Goal: Transaction & Acquisition: Purchase product/service

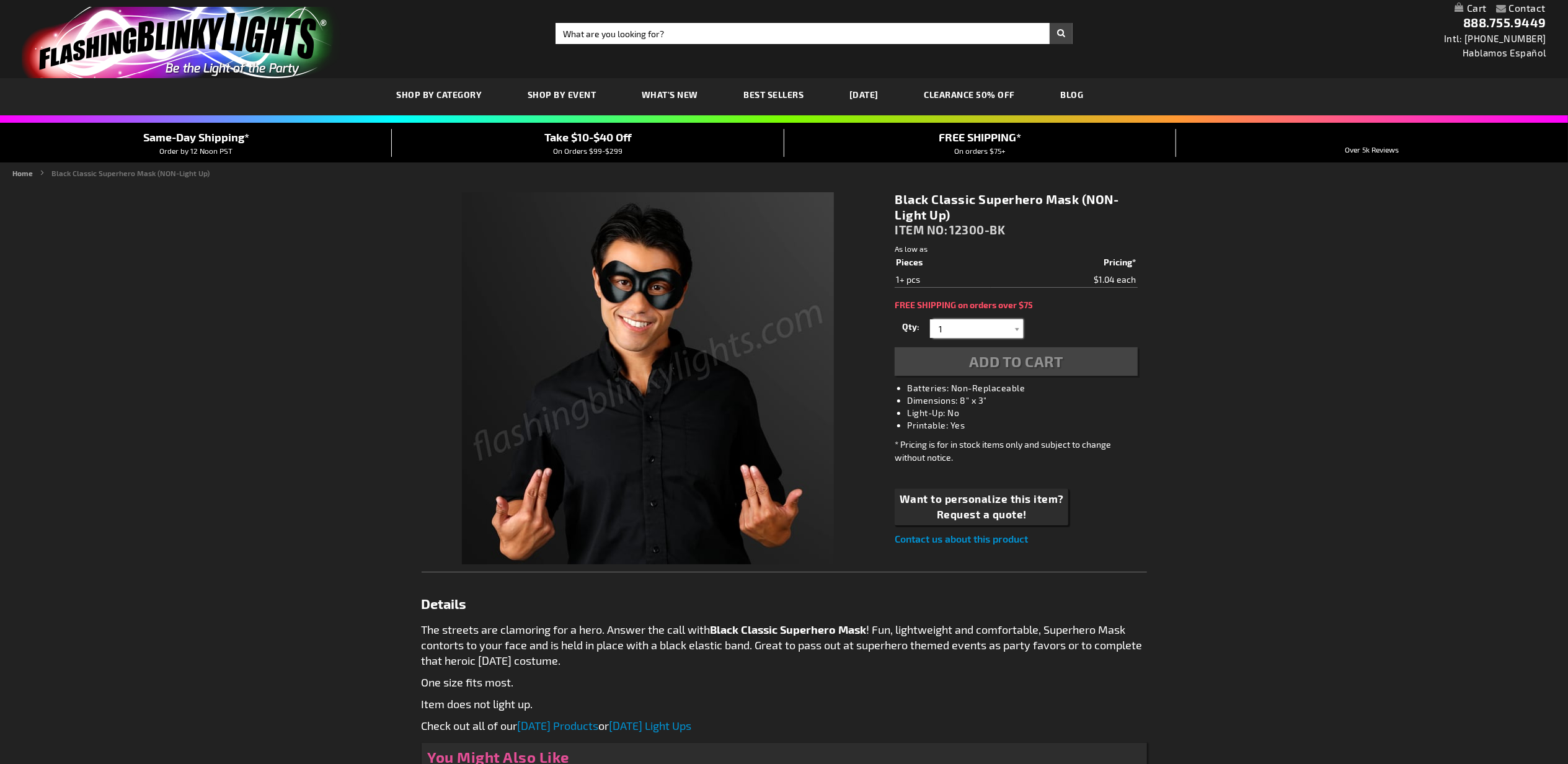
click at [977, 329] on input "1" at bounding box center [978, 329] width 90 height 19
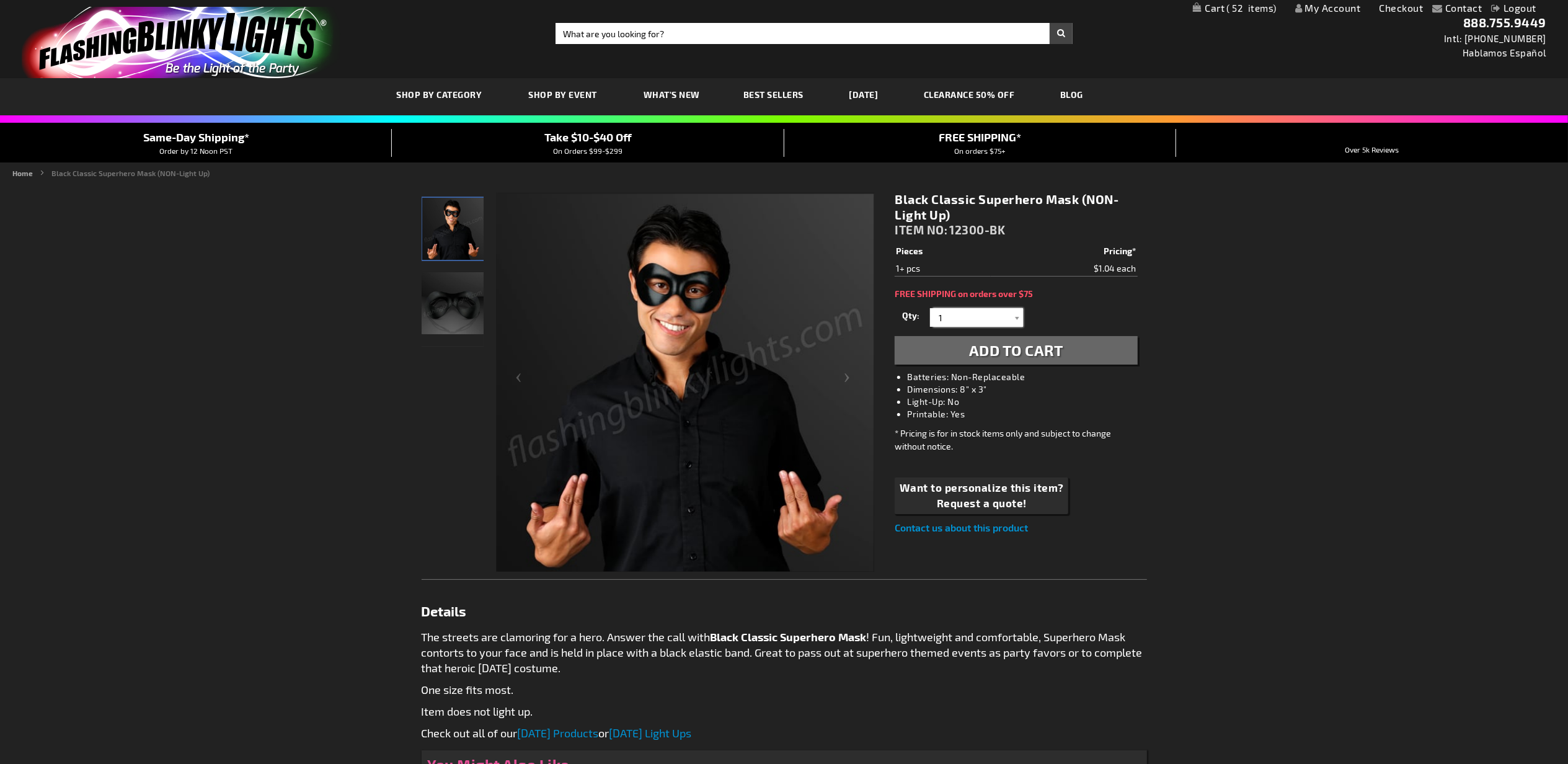
click at [990, 323] on input "1" at bounding box center [978, 317] width 90 height 19
click at [989, 319] on input "1" at bounding box center [978, 317] width 90 height 19
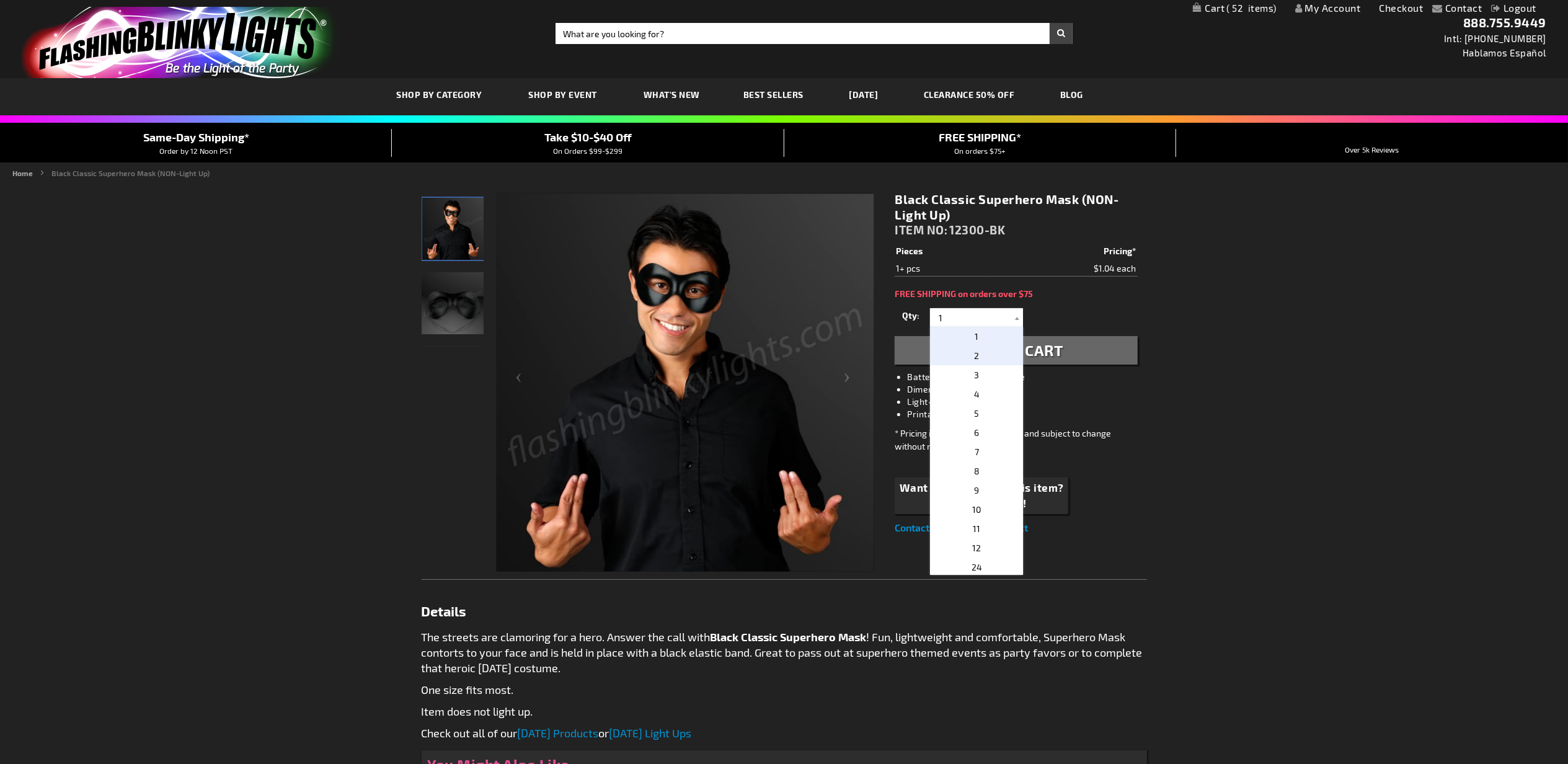
click at [980, 348] on p "2" at bounding box center [976, 355] width 93 height 19
type input "2"
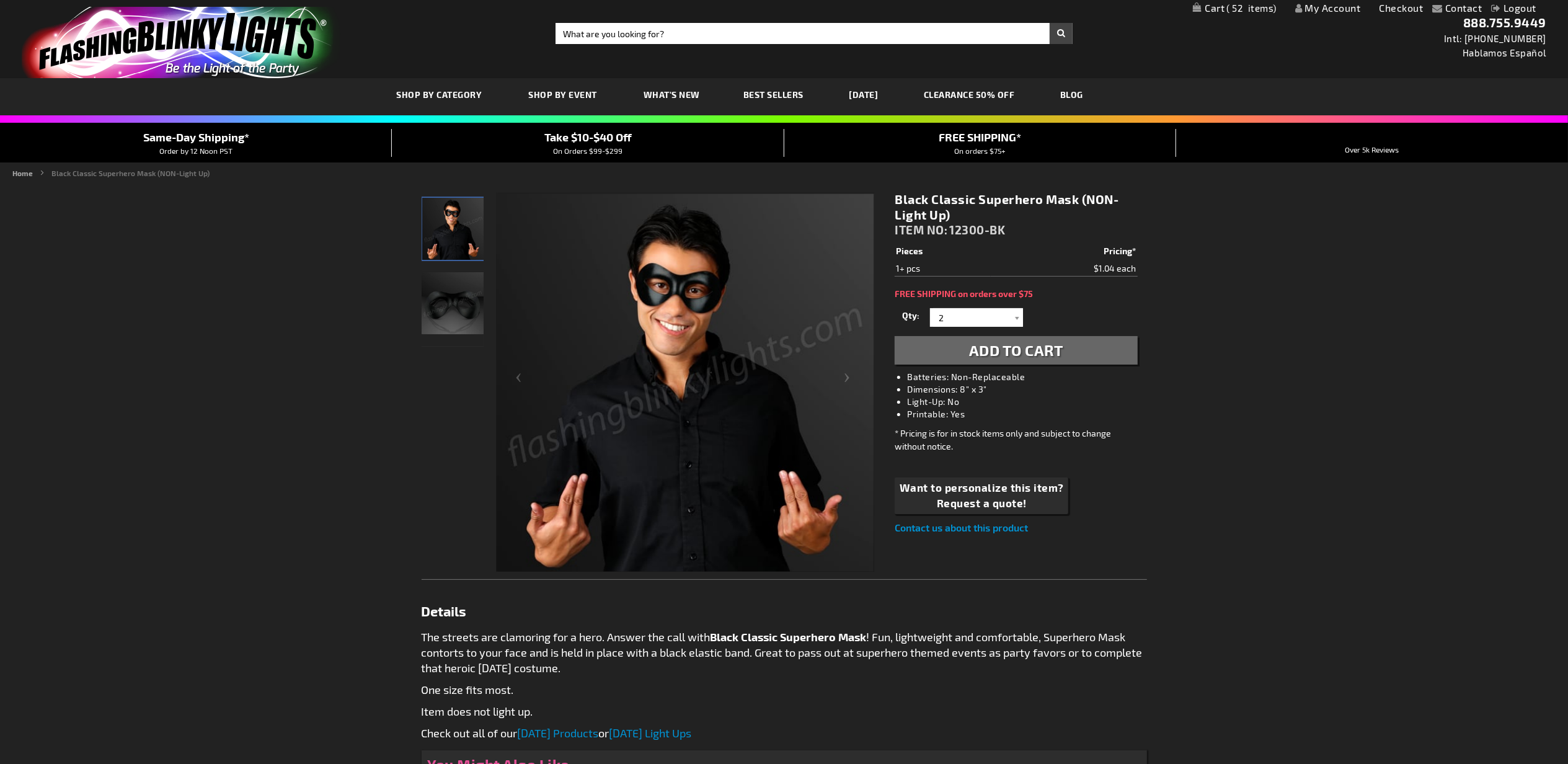
click at [1003, 359] on span "Add to Cart" at bounding box center [1016, 350] width 94 height 18
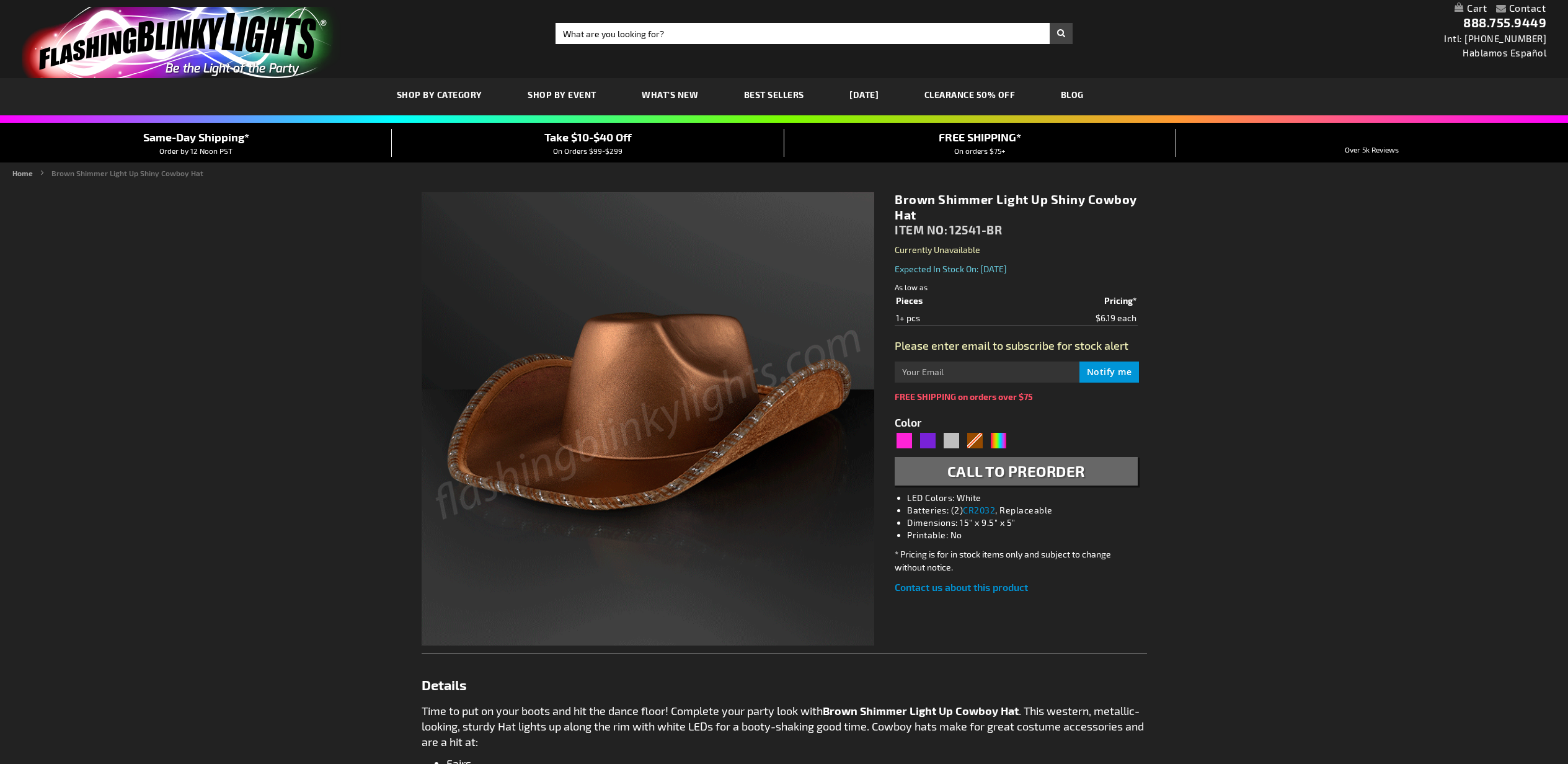
type input "5696"
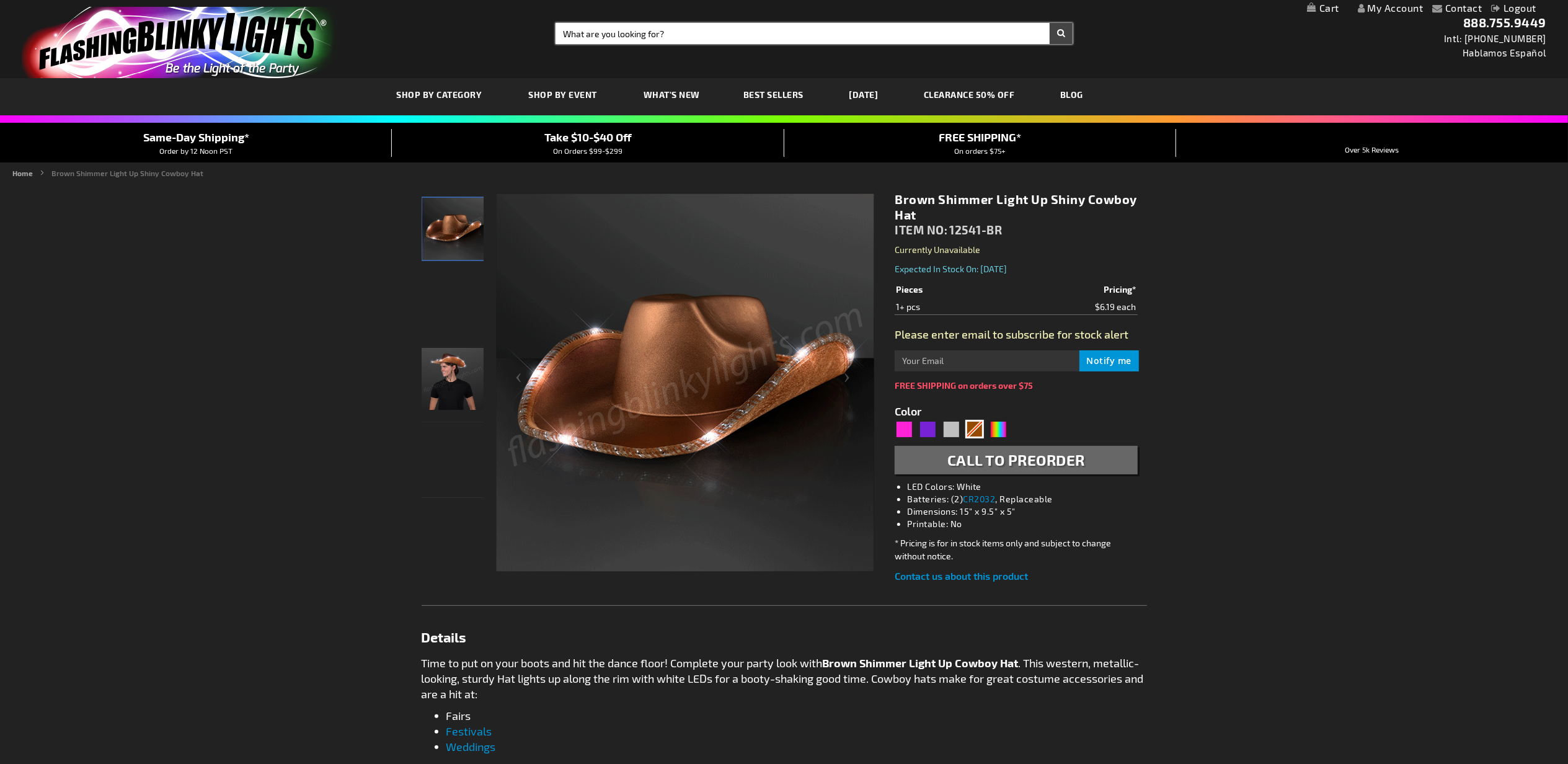
click at [866, 38] on input "Search" at bounding box center [814, 33] width 517 height 21
type input "noodle"
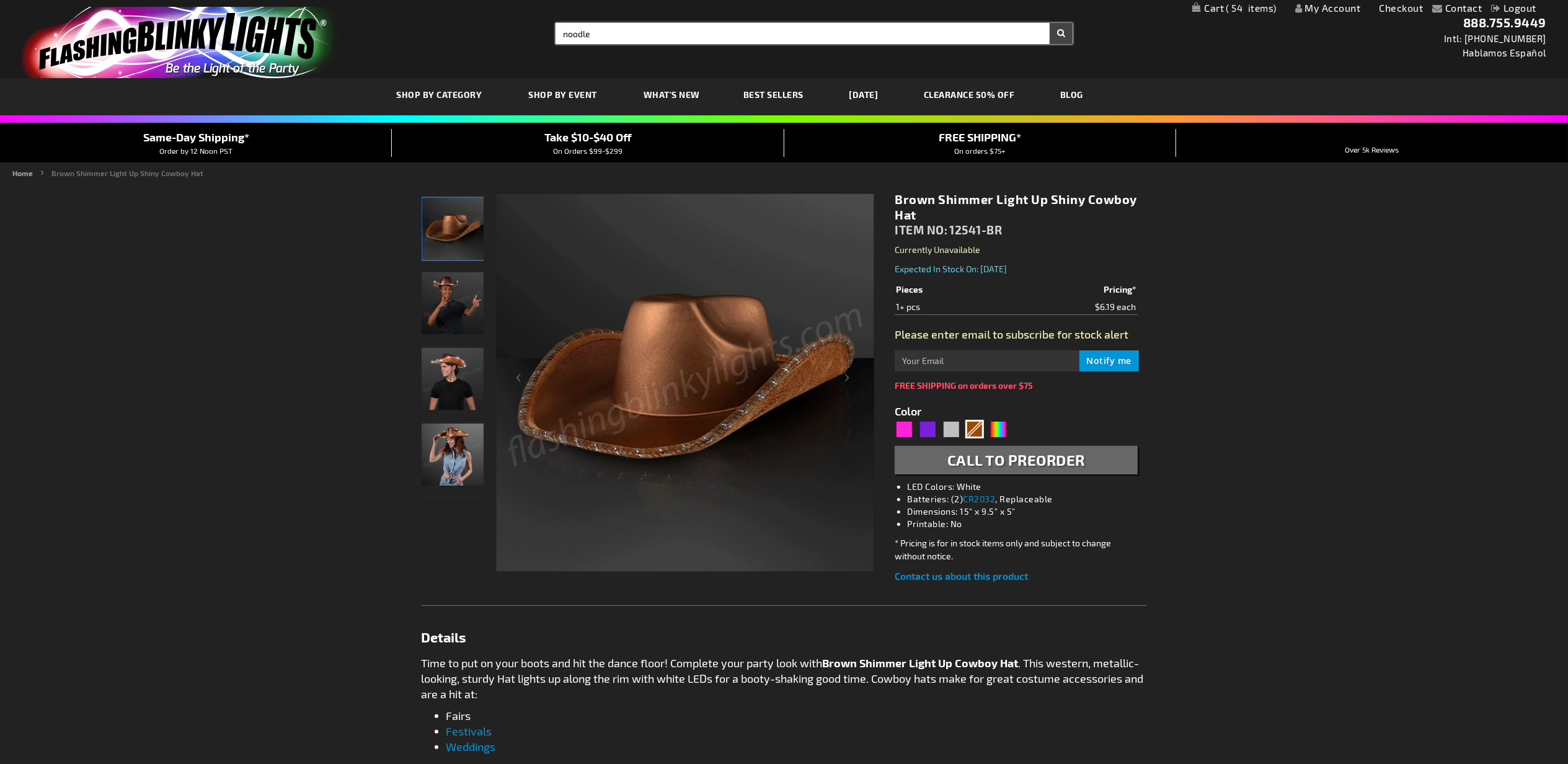
click at [1050, 23] on button "Search" at bounding box center [1062, 33] width 23 height 21
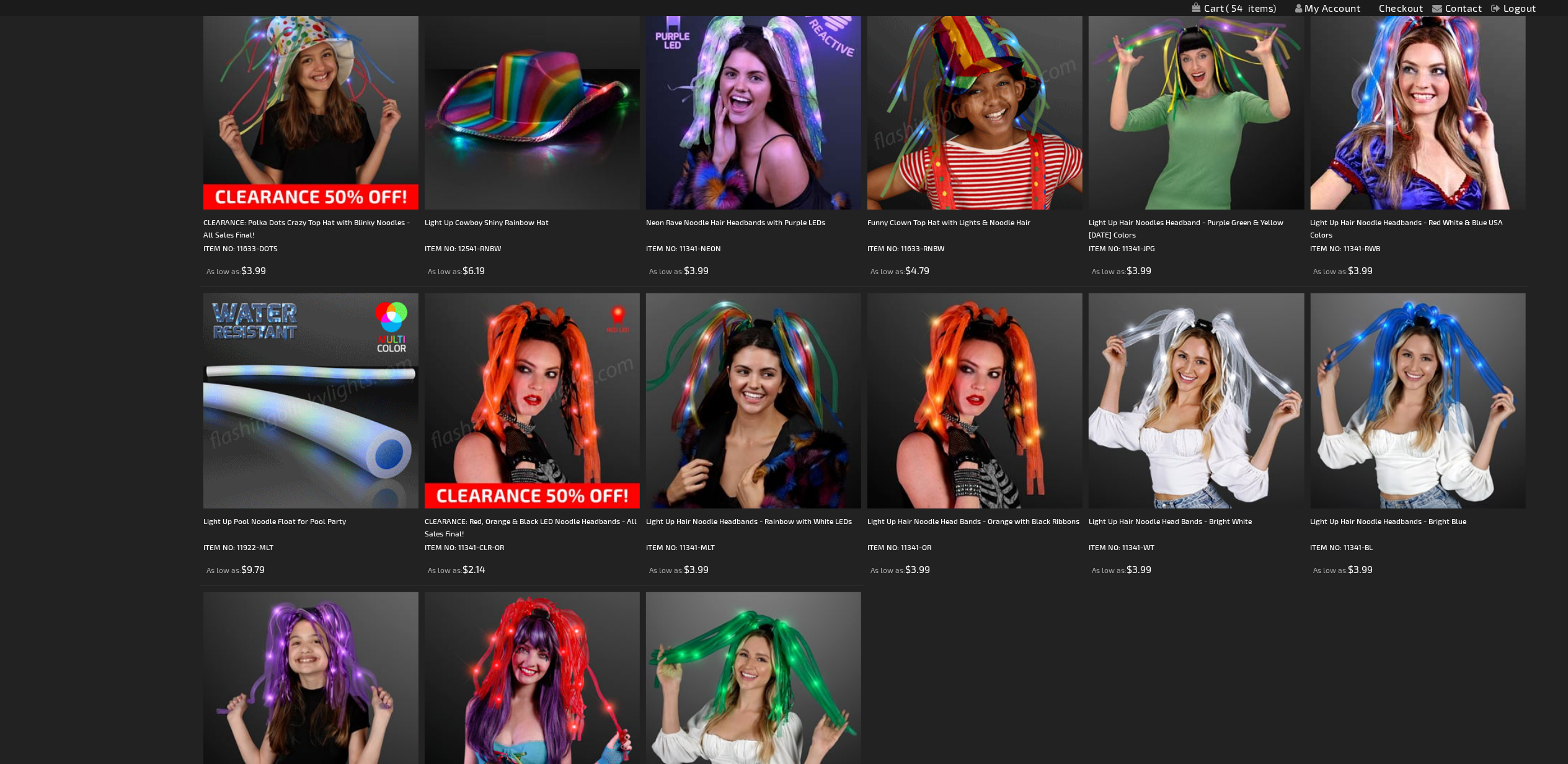
click at [380, 448] on img at bounding box center [311, 401] width 215 height 215
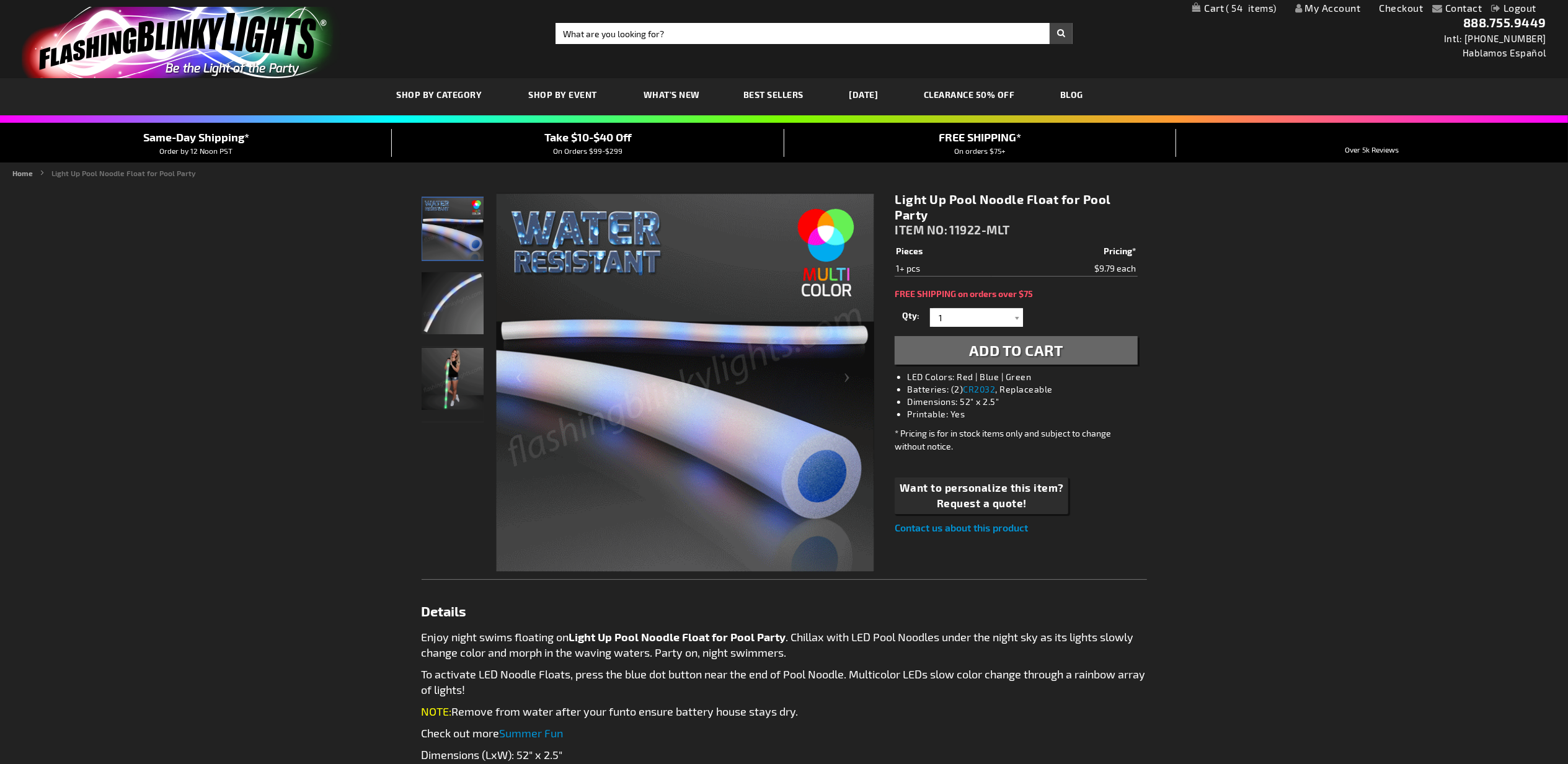
click at [1184, 345] on div "Contact Compare Products My Account Checkout Logout Skip to Content My Cart 54 …" at bounding box center [784, 720] width 1568 height 1440
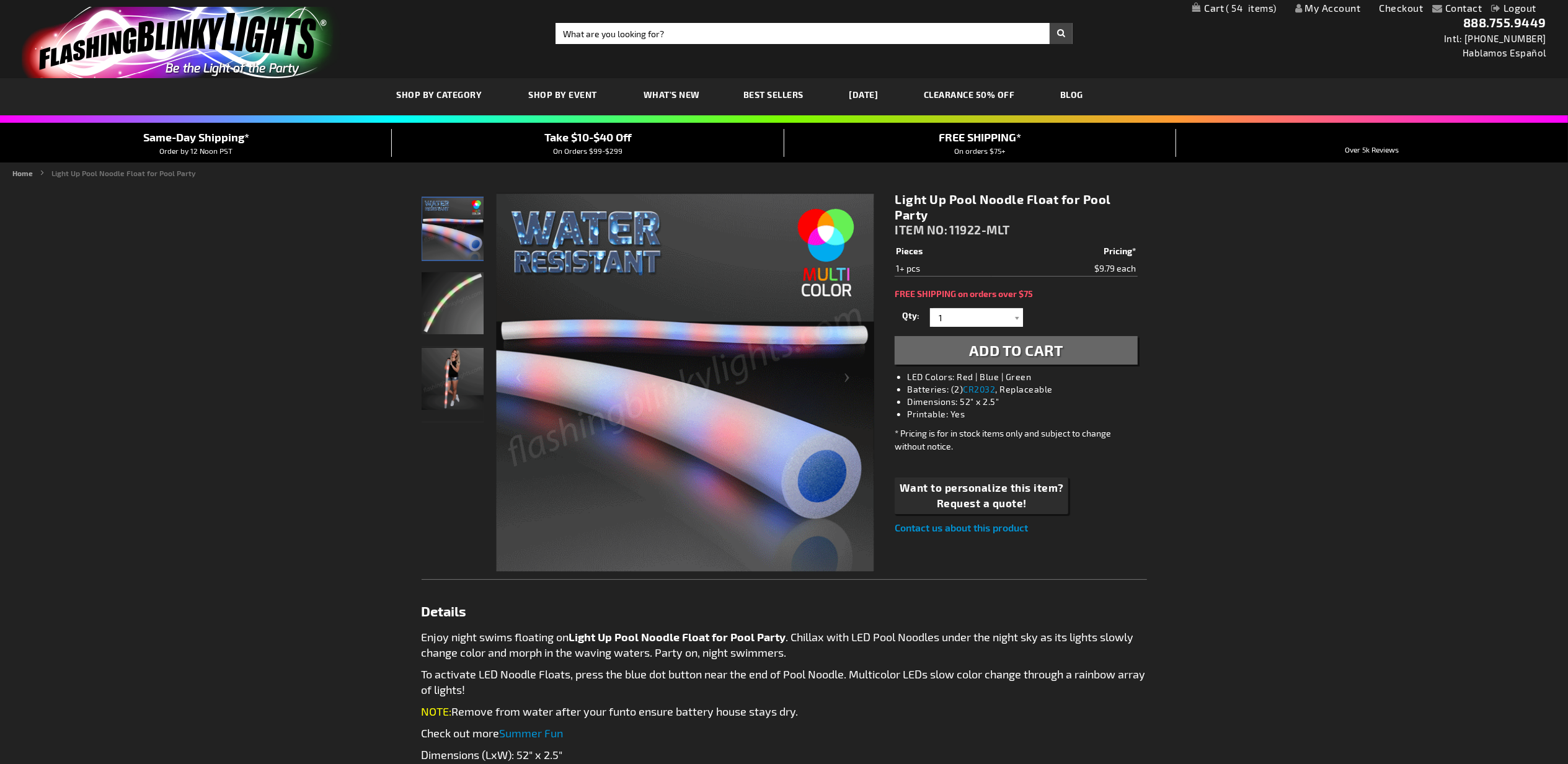
click at [451, 373] on img "Female displaying Light Up Pool Noodle Float" at bounding box center [453, 378] width 62 height 62
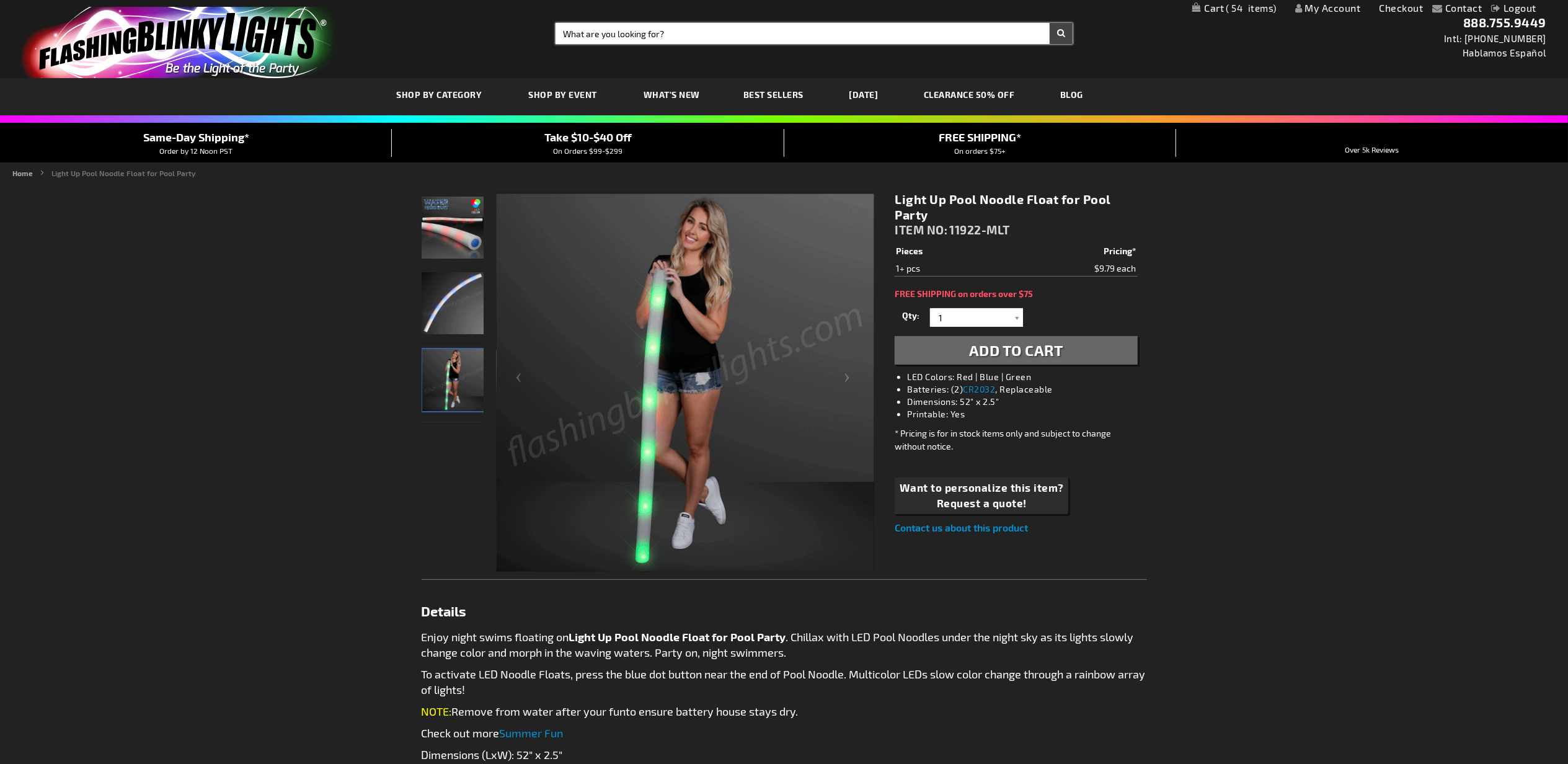
click at [856, 30] on input "Search" at bounding box center [814, 33] width 517 height 21
type input "guitar"
click at [1050, 23] on button "Search" at bounding box center [1062, 33] width 23 height 21
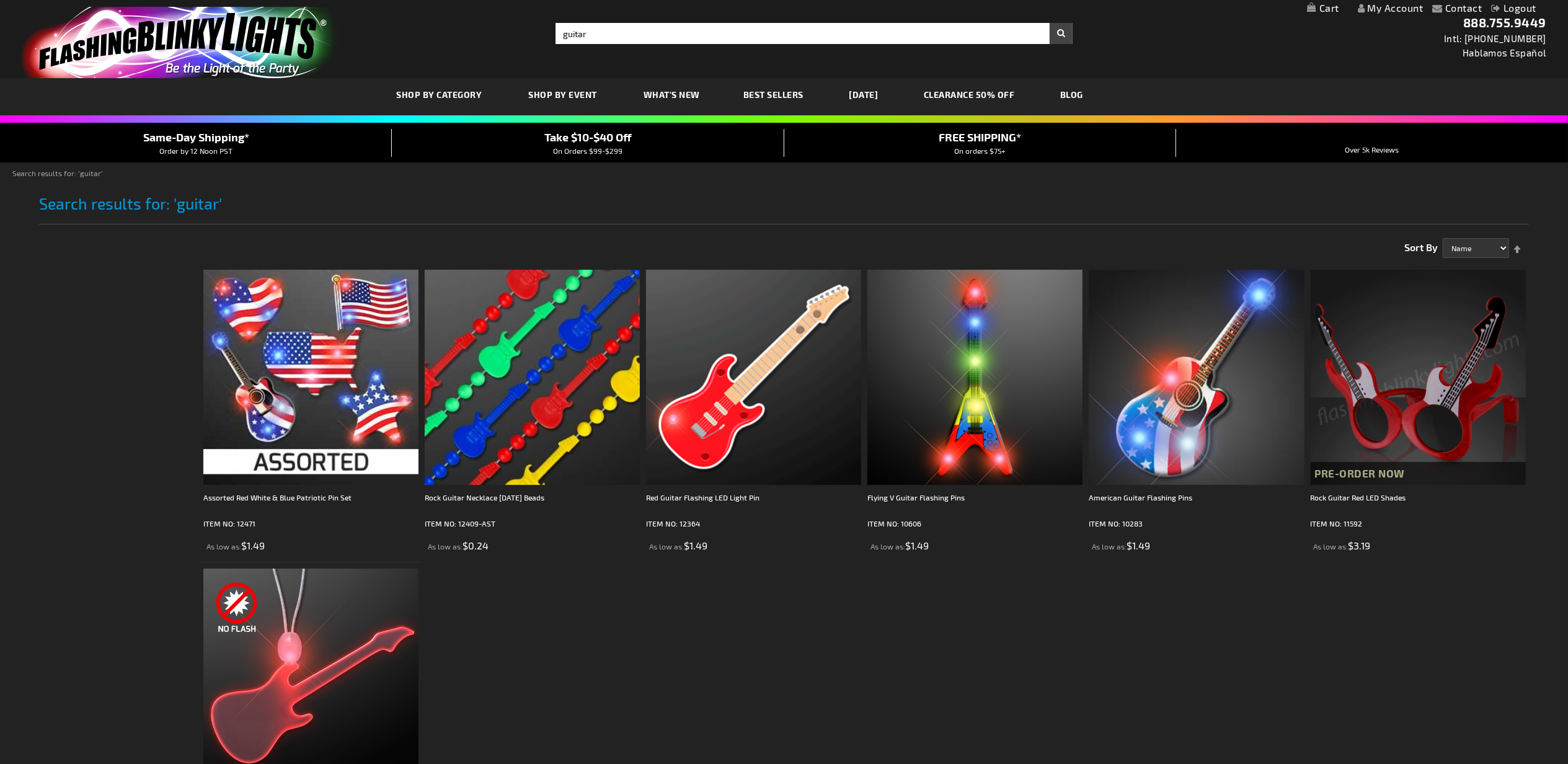
click at [1471, 356] on img at bounding box center [1418, 377] width 215 height 215
